Goal: Transaction & Acquisition: Download file/media

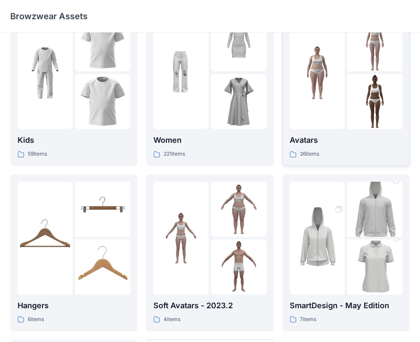
scroll to position [43, 0]
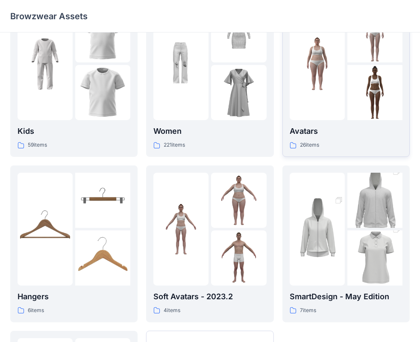
click at [337, 76] on img at bounding box center [317, 63] width 55 height 55
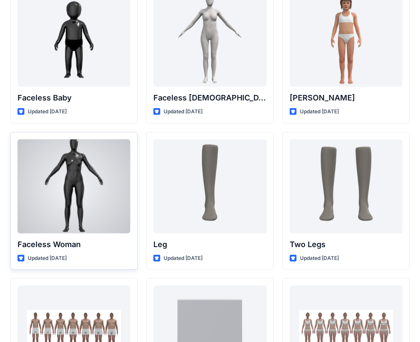
scroll to position [684, 0]
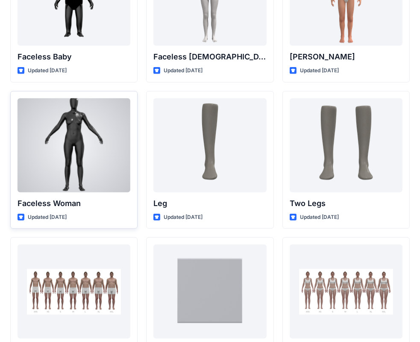
click at [94, 156] on div at bounding box center [74, 145] width 113 height 94
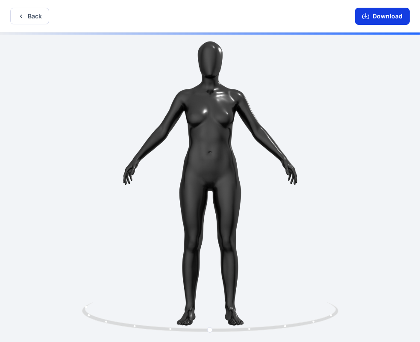
click at [388, 18] on button "Download" at bounding box center [382, 16] width 55 height 17
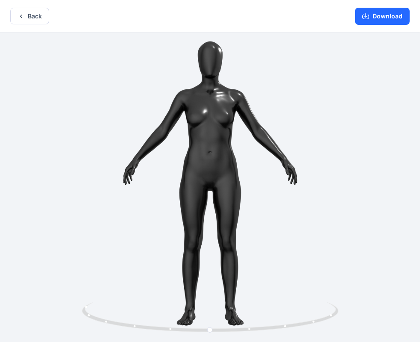
click at [402, 83] on div at bounding box center [210, 187] width 420 height 311
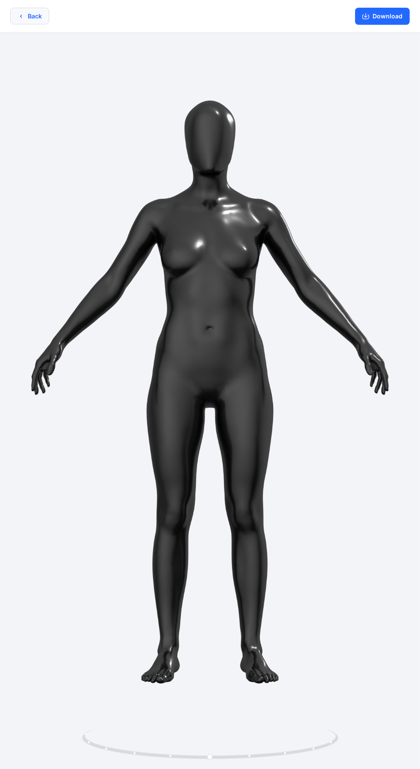
click at [16, 20] on button "Back" at bounding box center [29, 16] width 39 height 17
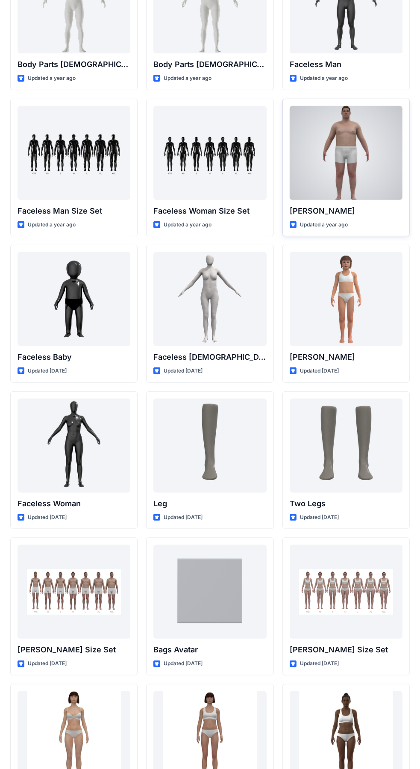
scroll to position [385, 0]
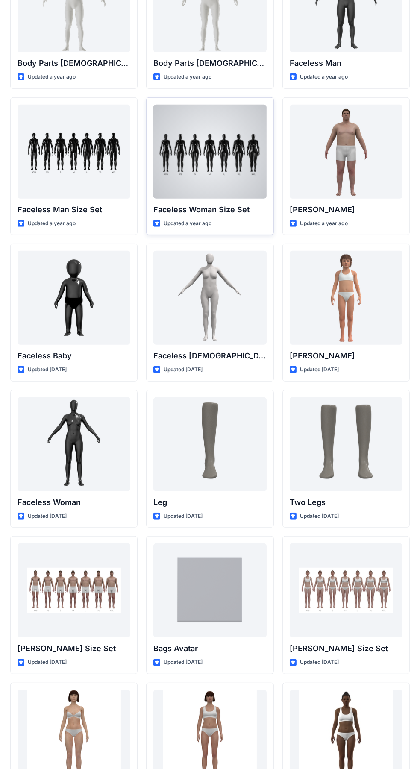
click at [201, 179] on div at bounding box center [209, 152] width 113 height 94
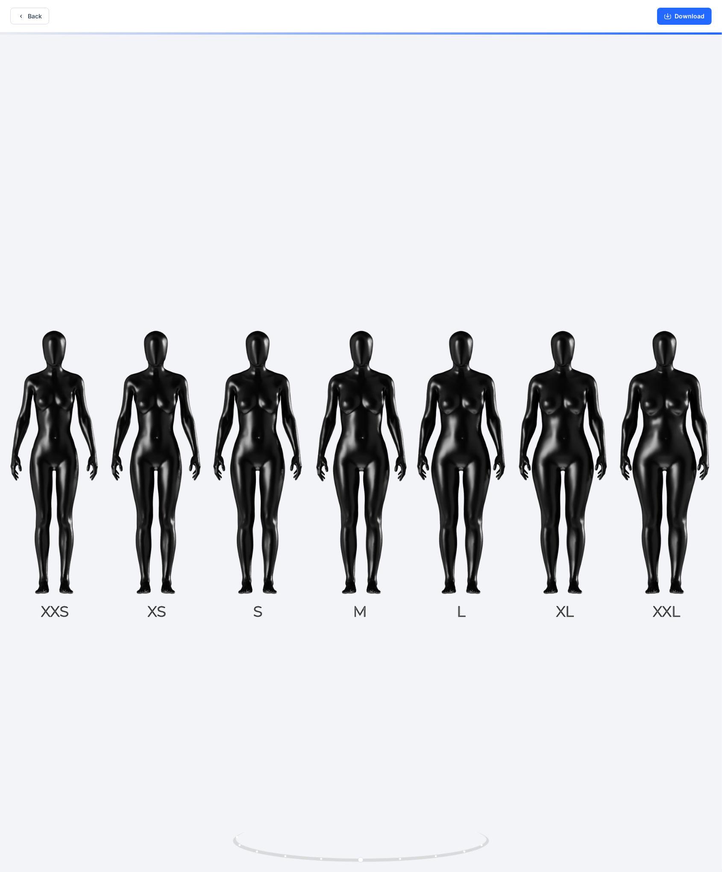
scroll to position [2, 0]
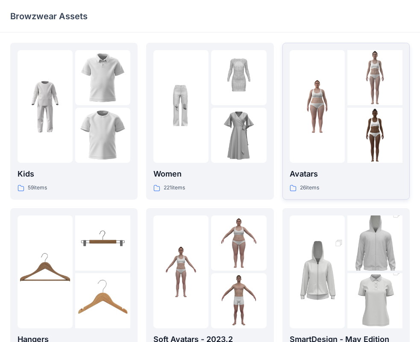
click at [364, 150] on img at bounding box center [374, 135] width 55 height 55
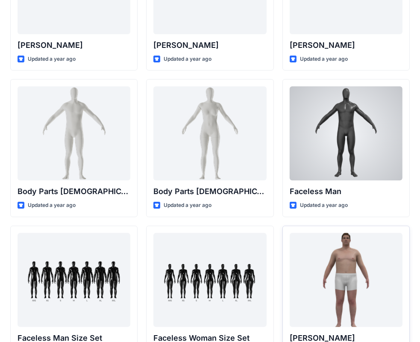
scroll to position [299, 0]
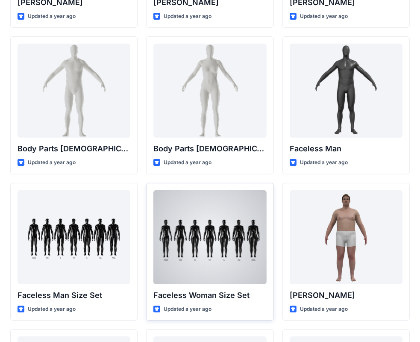
click at [214, 240] on div at bounding box center [209, 237] width 113 height 94
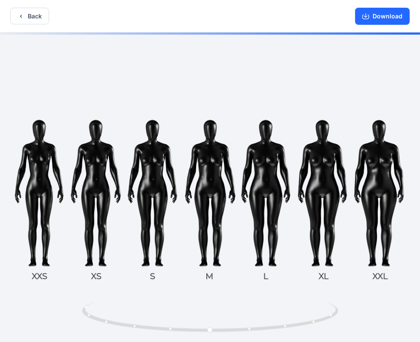
click at [90, 251] on img at bounding box center [210, 188] width 402 height 402
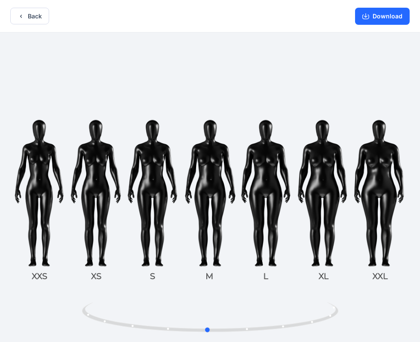
drag, startPoint x: 209, startPoint y: 328, endPoint x: 463, endPoint y: 273, distance: 259.6
click at [420, 273] on html "Back Download Version History" at bounding box center [210, 172] width 420 height 344
